Goal: Information Seeking & Learning: Learn about a topic

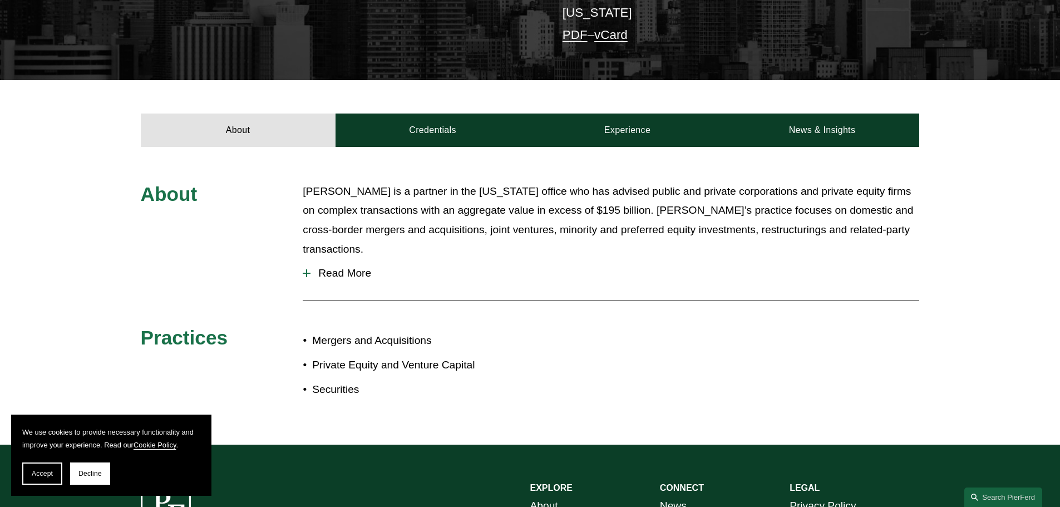
scroll to position [334, 0]
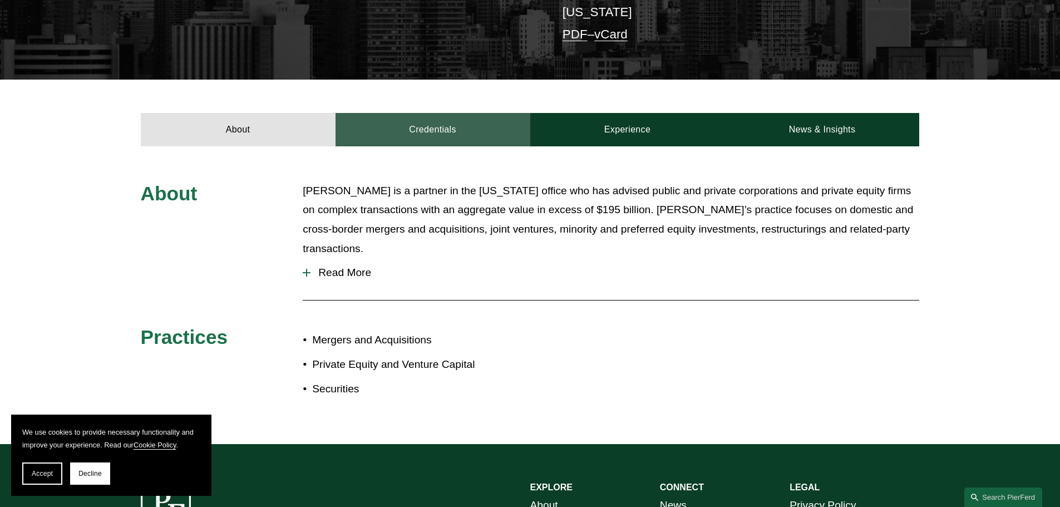
click at [436, 113] on link "Credentials" at bounding box center [432, 129] width 195 height 33
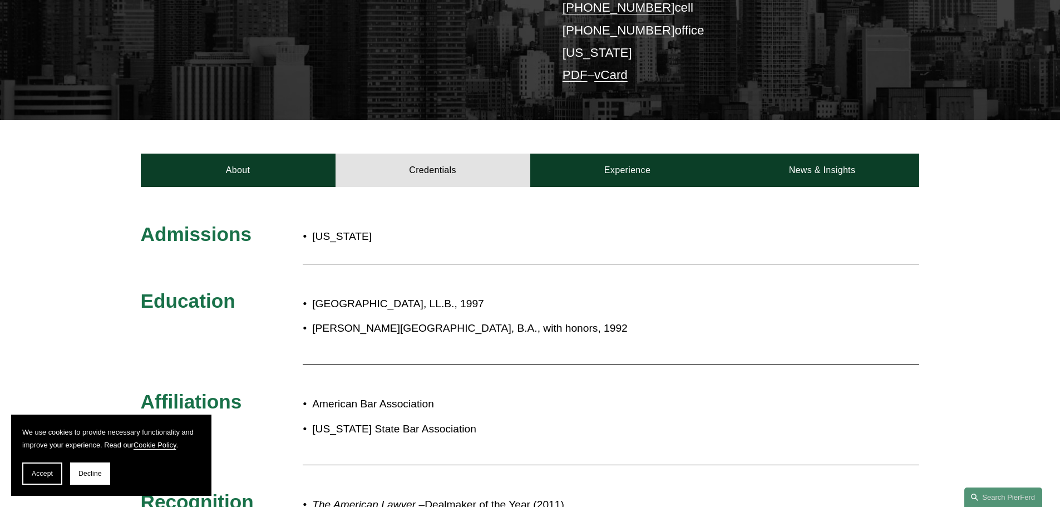
scroll to position [278, 0]
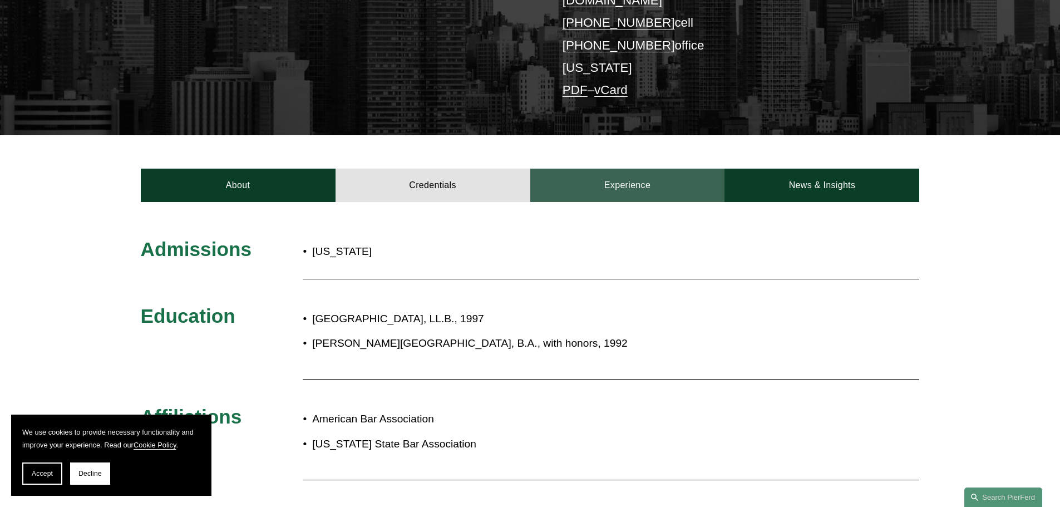
click at [626, 169] on link "Experience" at bounding box center [627, 185] width 195 height 33
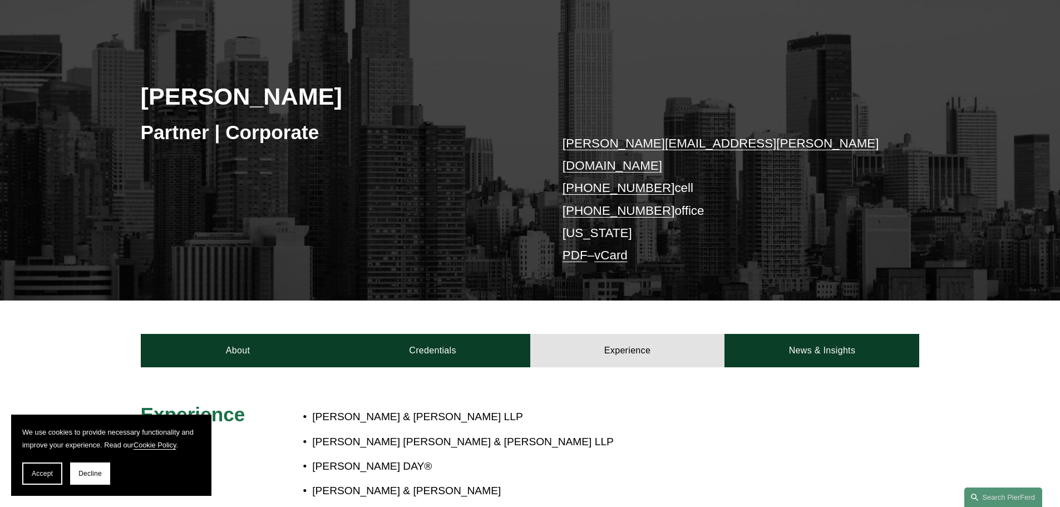
scroll to position [222, 0]
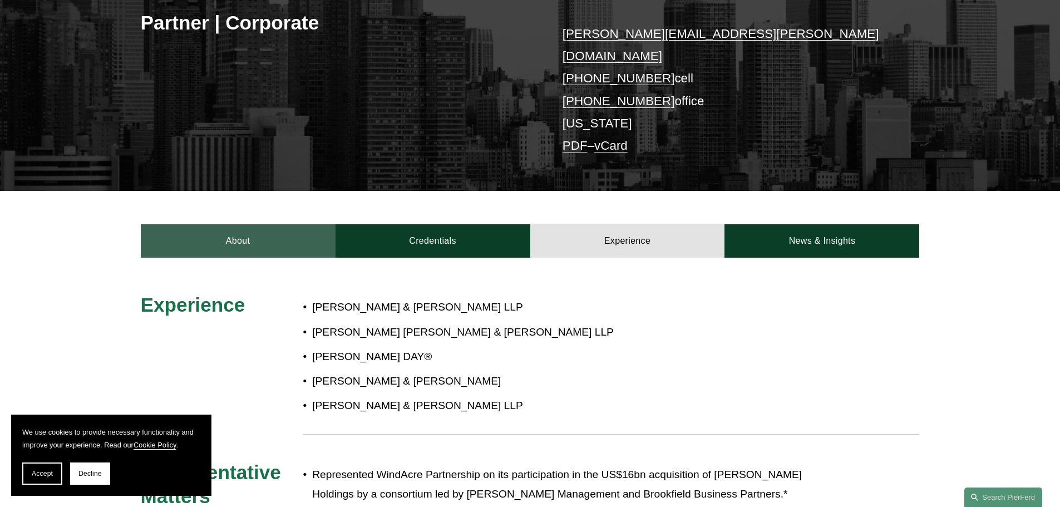
click at [251, 226] on link "About" at bounding box center [238, 240] width 195 height 33
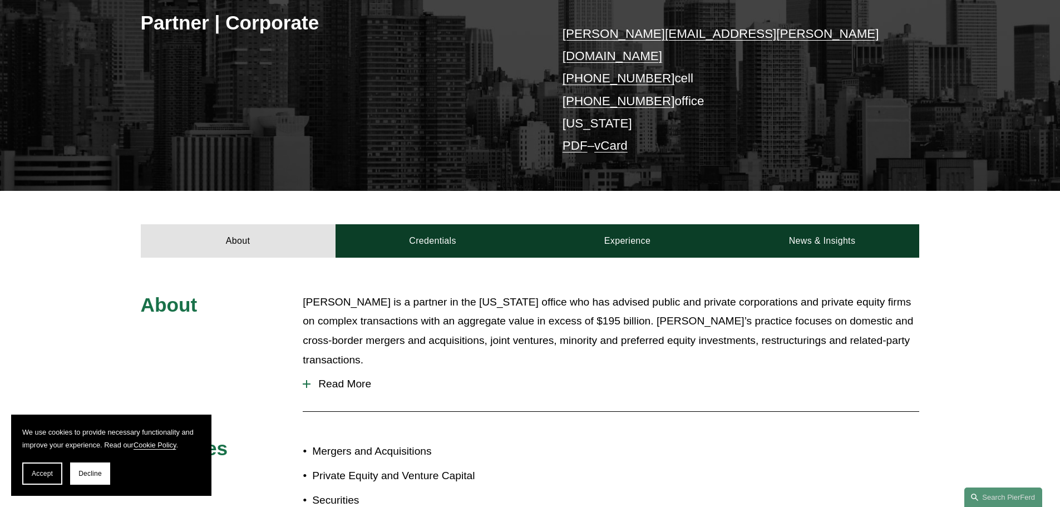
click at [331, 378] on span "Read More" at bounding box center [614, 384] width 608 height 12
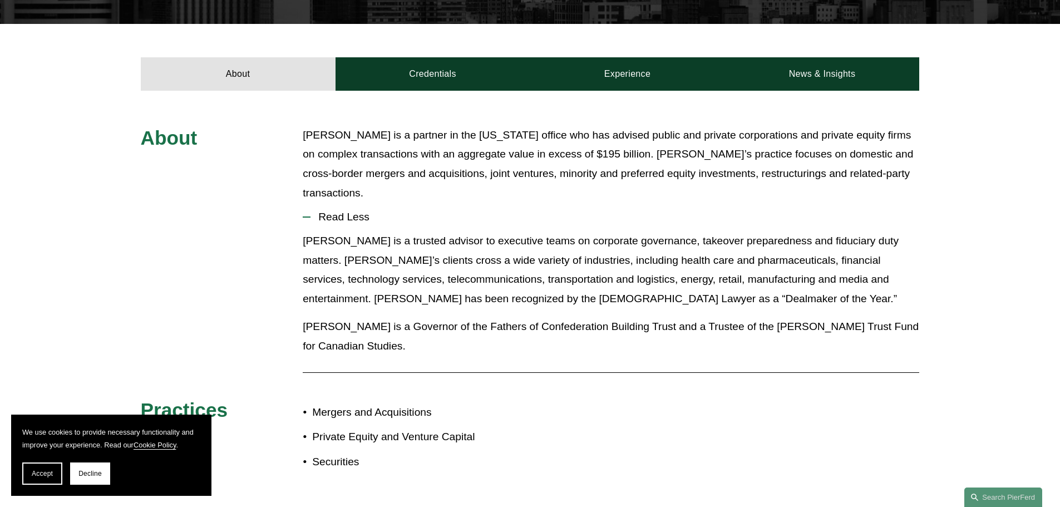
scroll to position [334, 0]
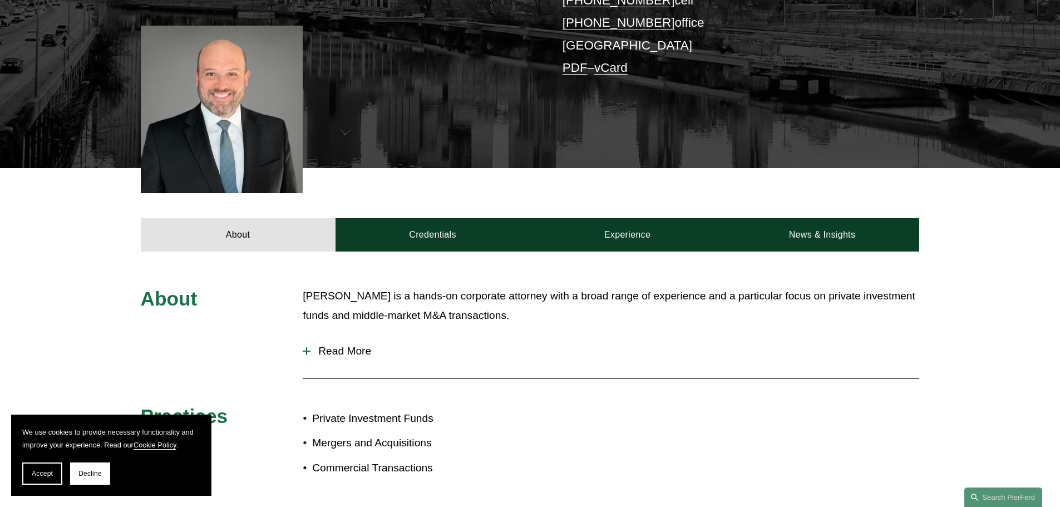
scroll to position [334, 0]
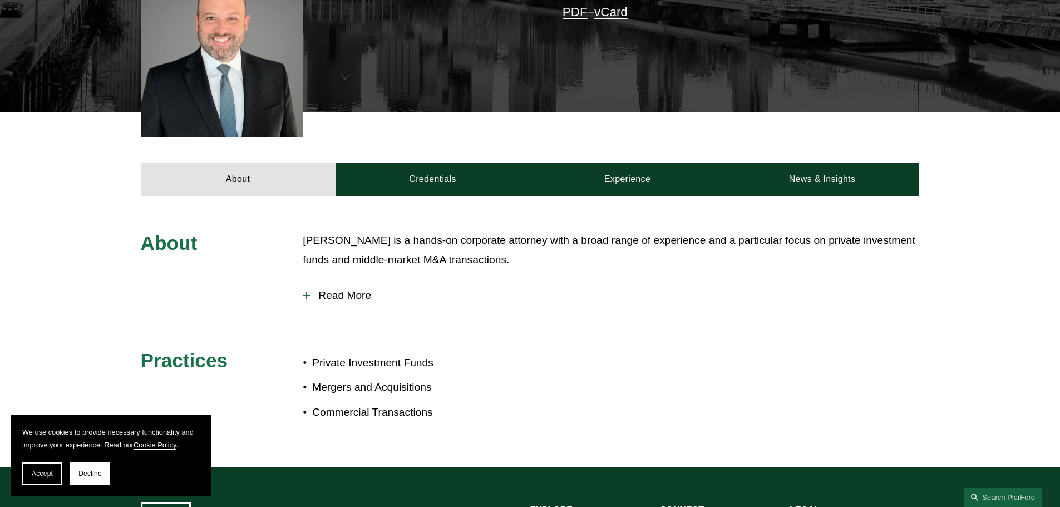
click at [341, 297] on span "Read More" at bounding box center [614, 295] width 608 height 12
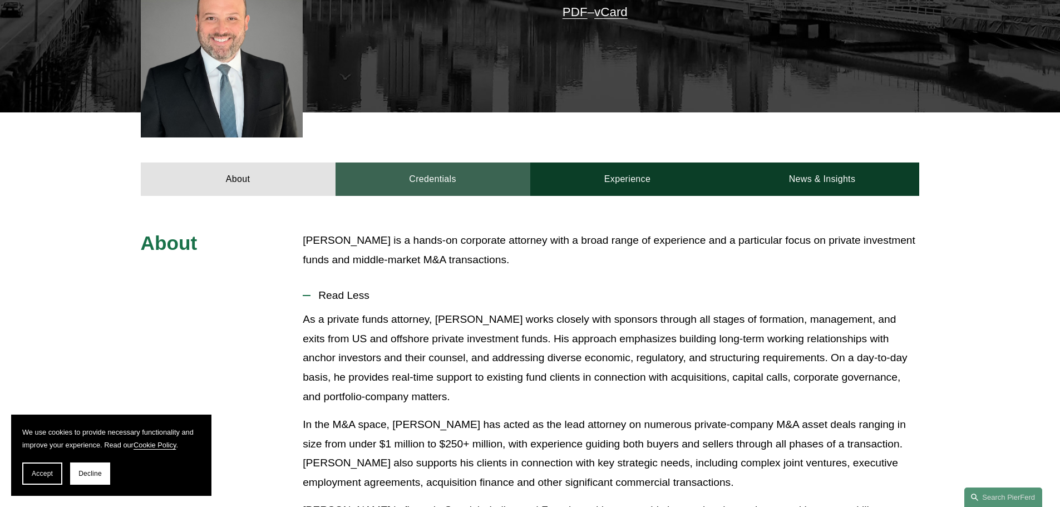
click at [410, 180] on link "Credentials" at bounding box center [432, 178] width 195 height 33
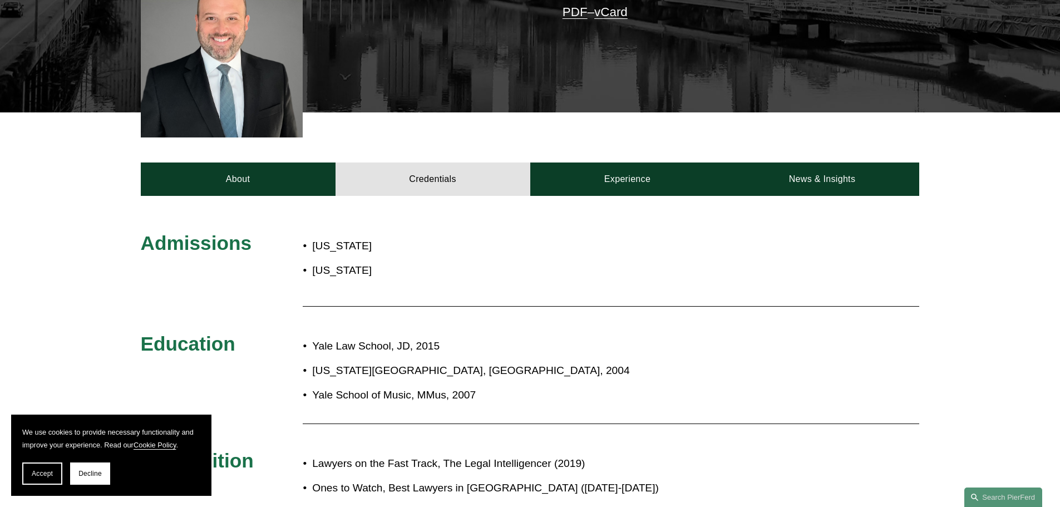
scroll to position [389, 0]
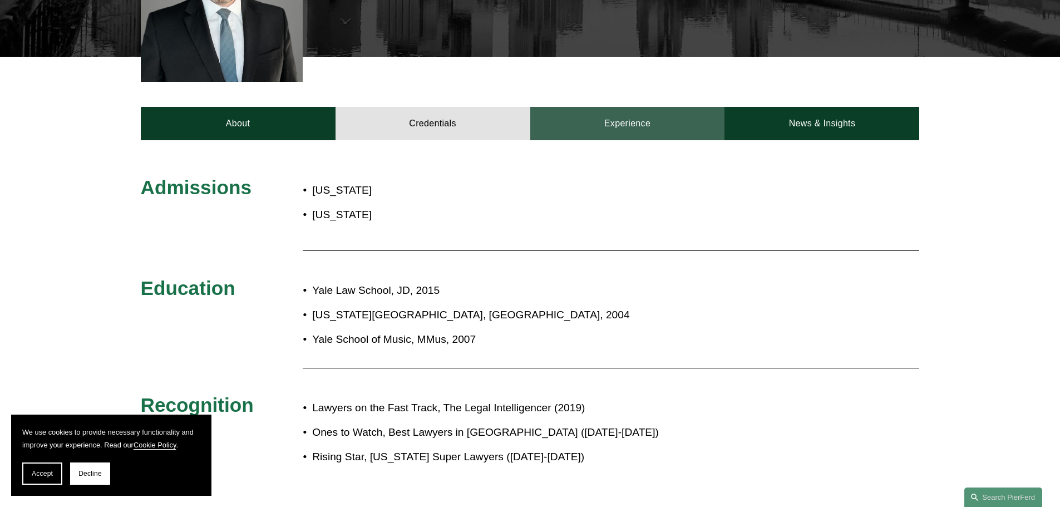
click at [644, 127] on link "Experience" at bounding box center [627, 123] width 195 height 33
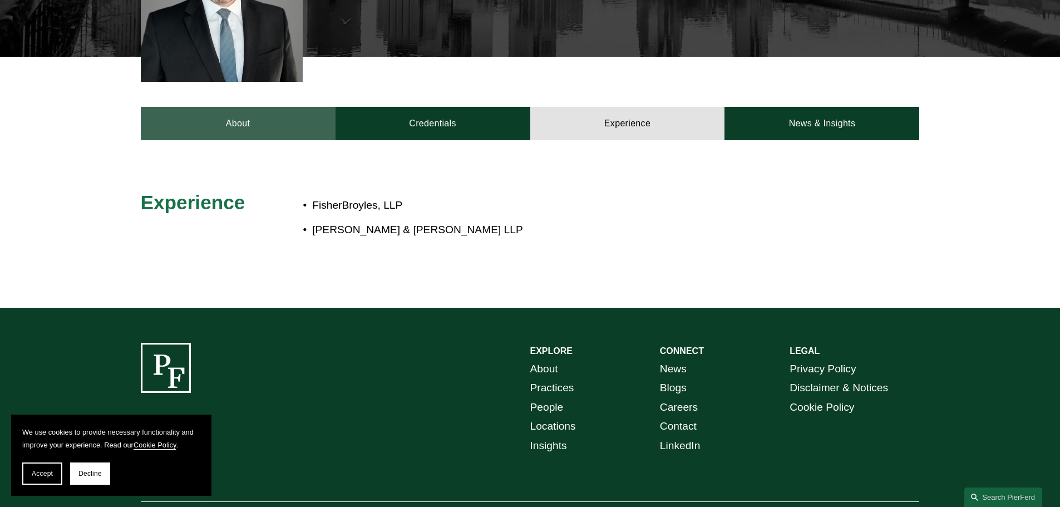
click at [251, 129] on link "About" at bounding box center [238, 123] width 195 height 33
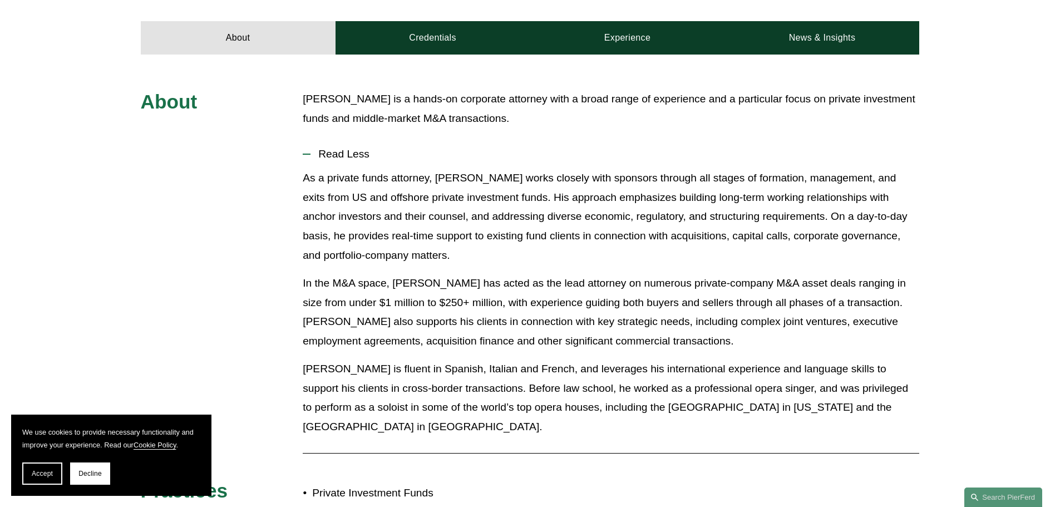
scroll to position [501, 0]
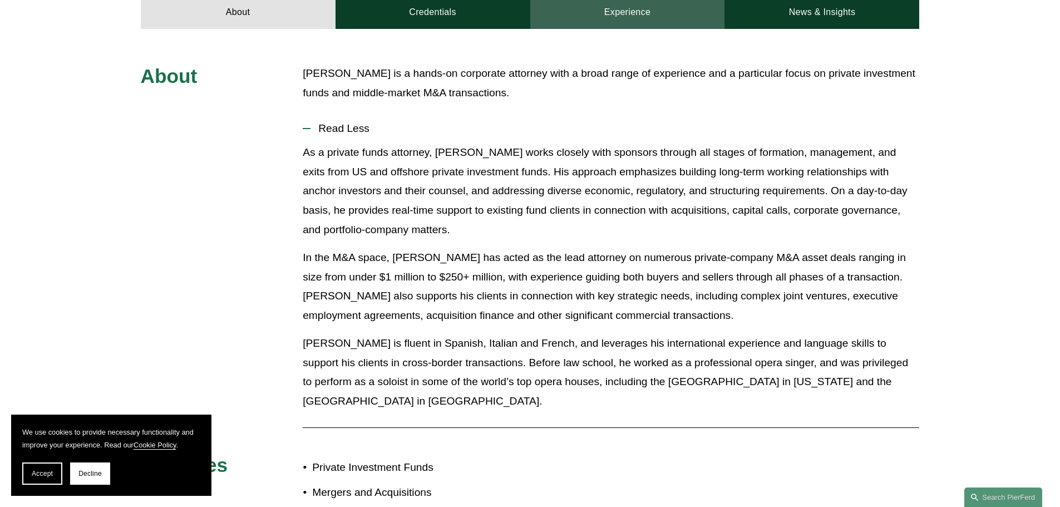
click at [642, 18] on link "Experience" at bounding box center [627, 12] width 195 height 33
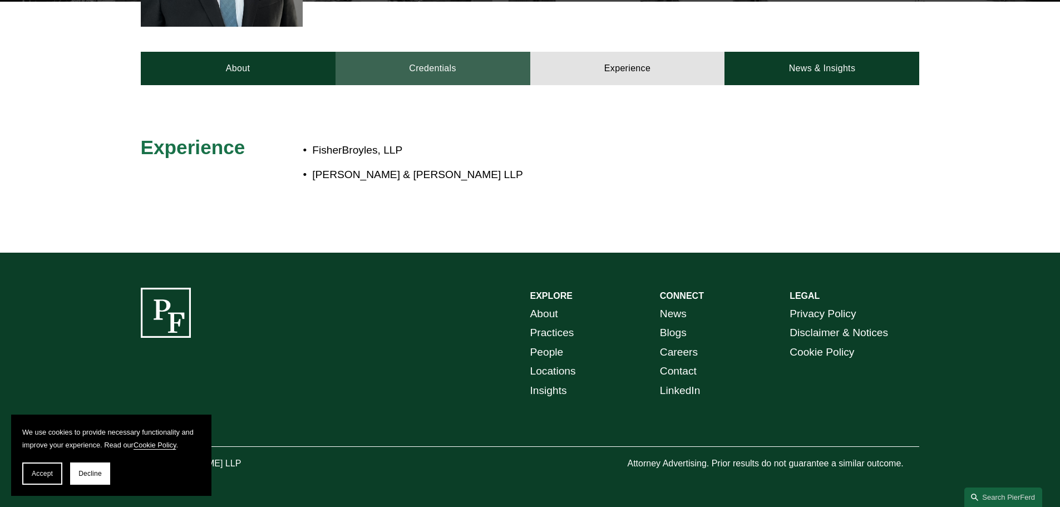
click at [420, 65] on link "Credentials" at bounding box center [432, 68] width 195 height 33
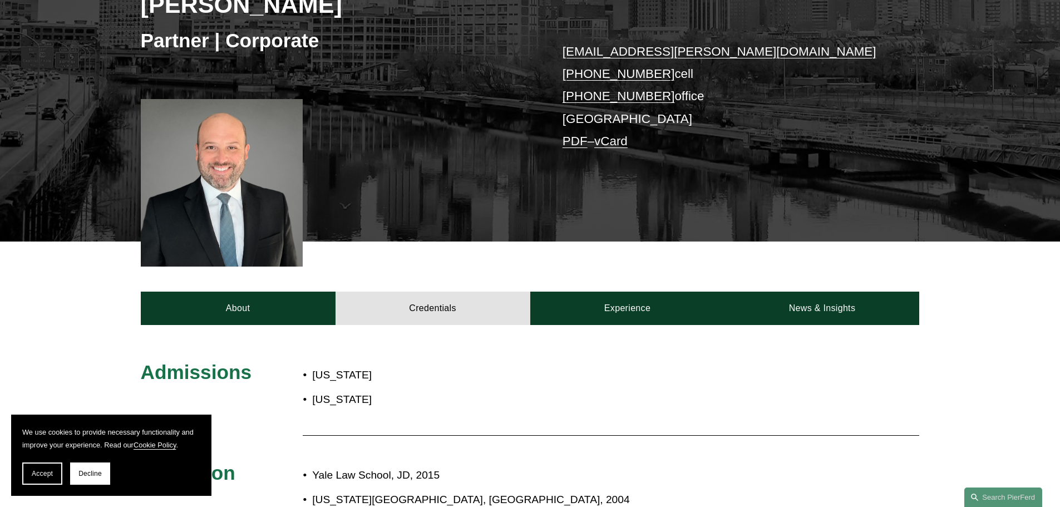
scroll to position [222, 0]
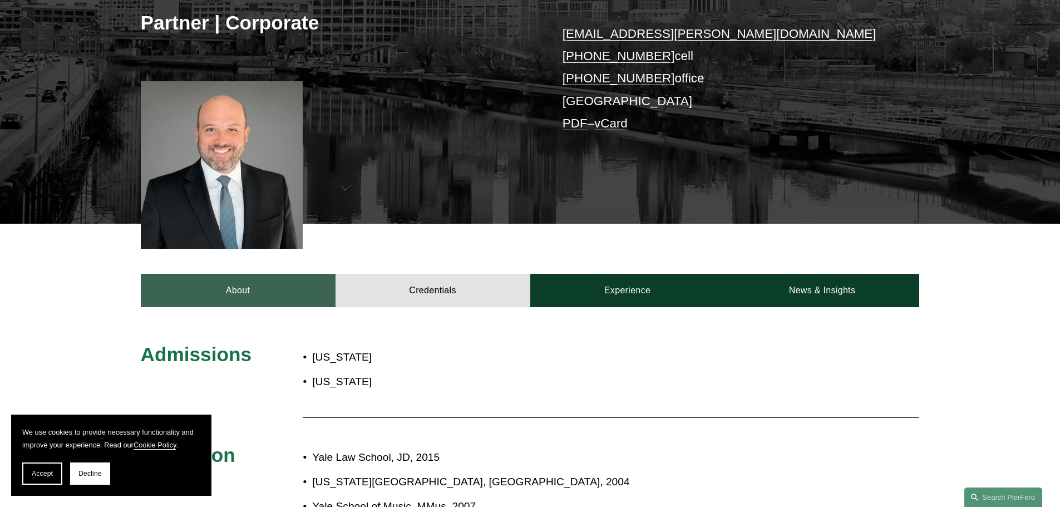
click at [237, 291] on link "About" at bounding box center [238, 290] width 195 height 33
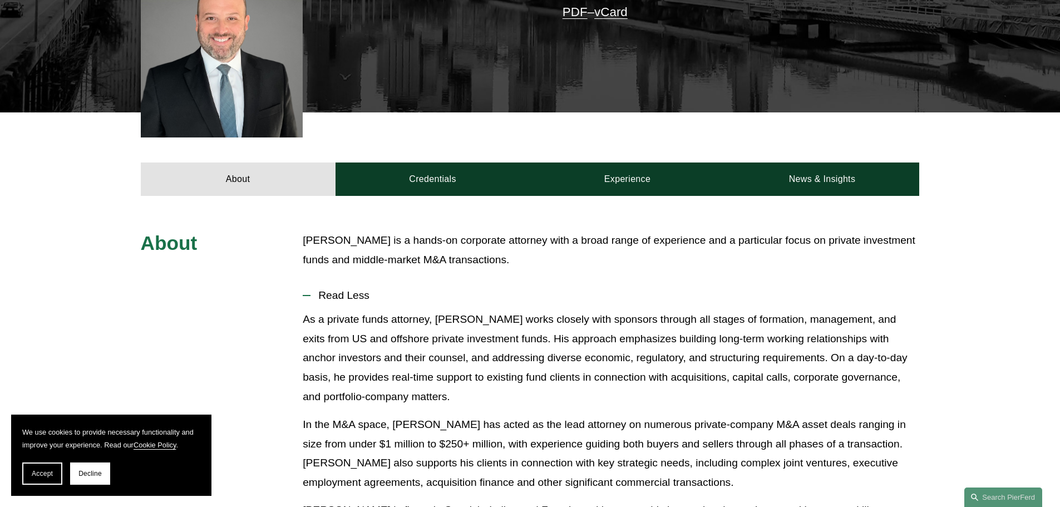
scroll to position [167, 0]
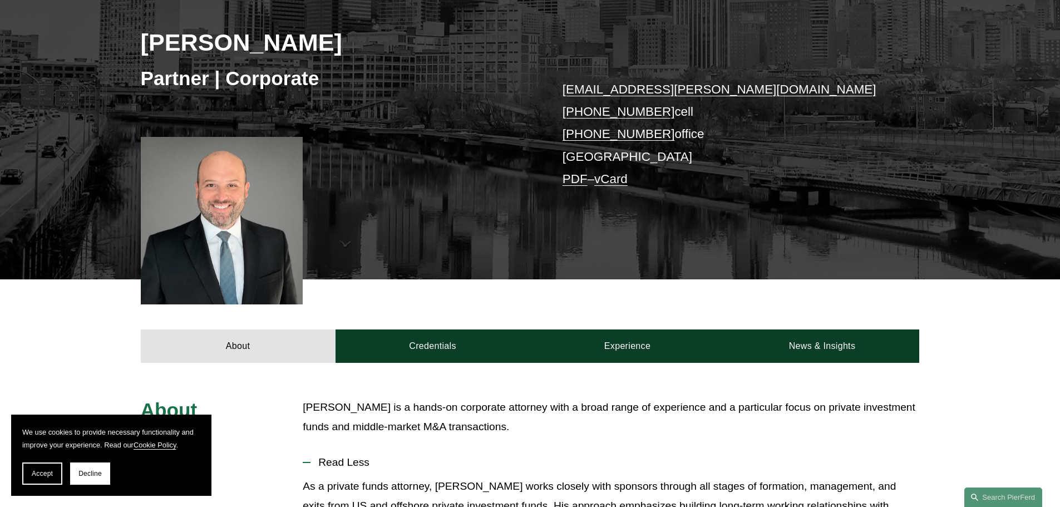
drag, startPoint x: 140, startPoint y: 41, endPoint x: 344, endPoint y: 41, distance: 203.6
click at [344, 41] on h2 "[PERSON_NAME]" at bounding box center [335, 42] width 389 height 29
copy h2 "[PERSON_NAME]"
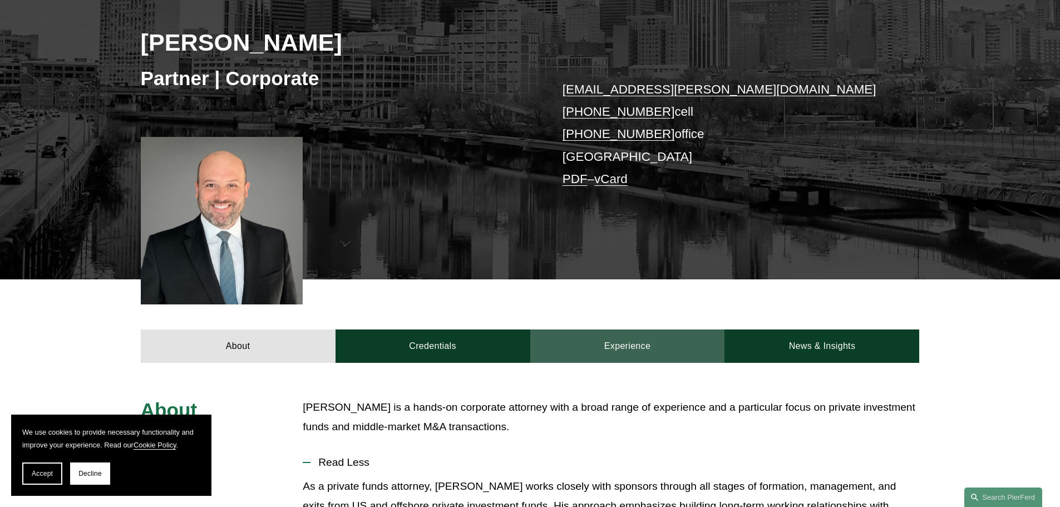
click at [626, 344] on link "Experience" at bounding box center [627, 345] width 195 height 33
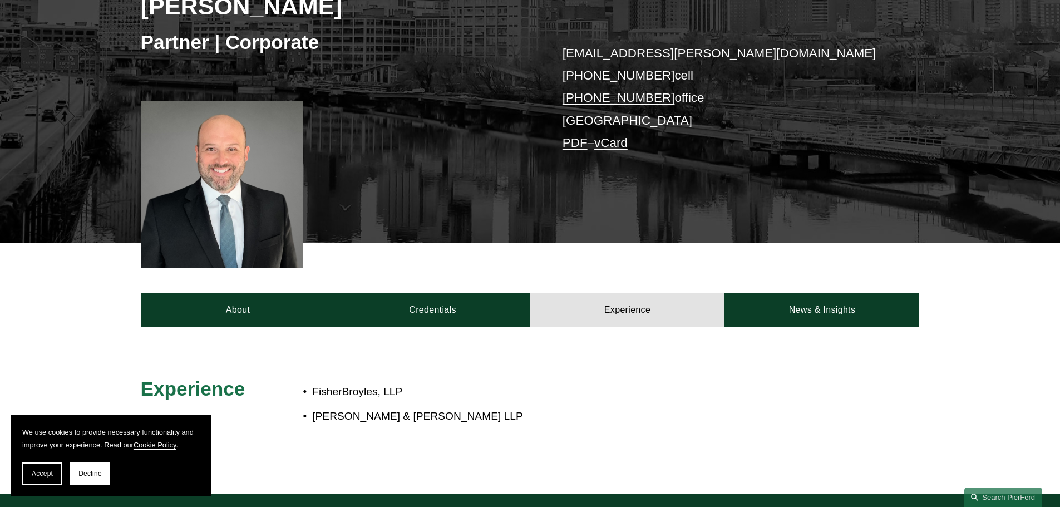
scroll to position [222, 0]
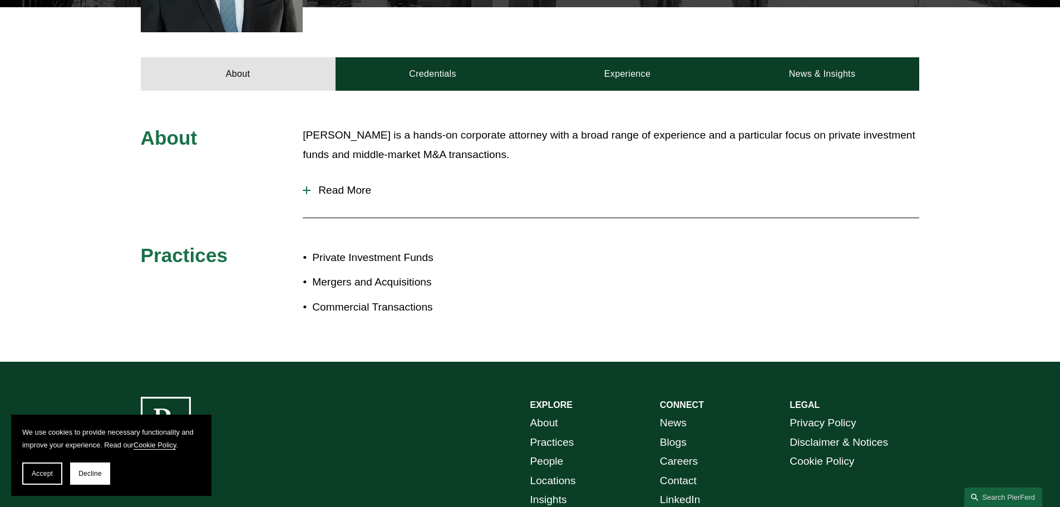
scroll to position [445, 0]
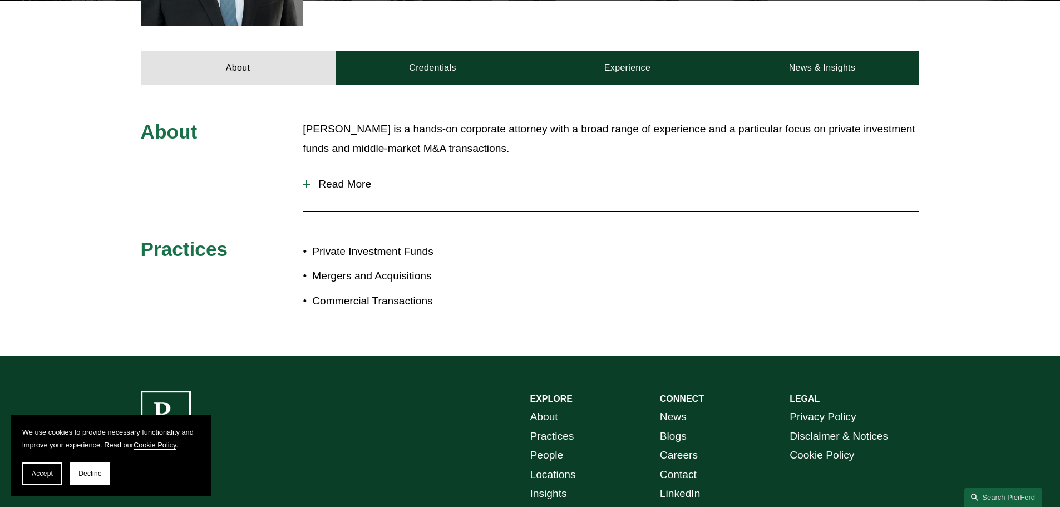
click at [324, 181] on span "Read More" at bounding box center [614, 184] width 608 height 12
